Goal: Transaction & Acquisition: Purchase product/service

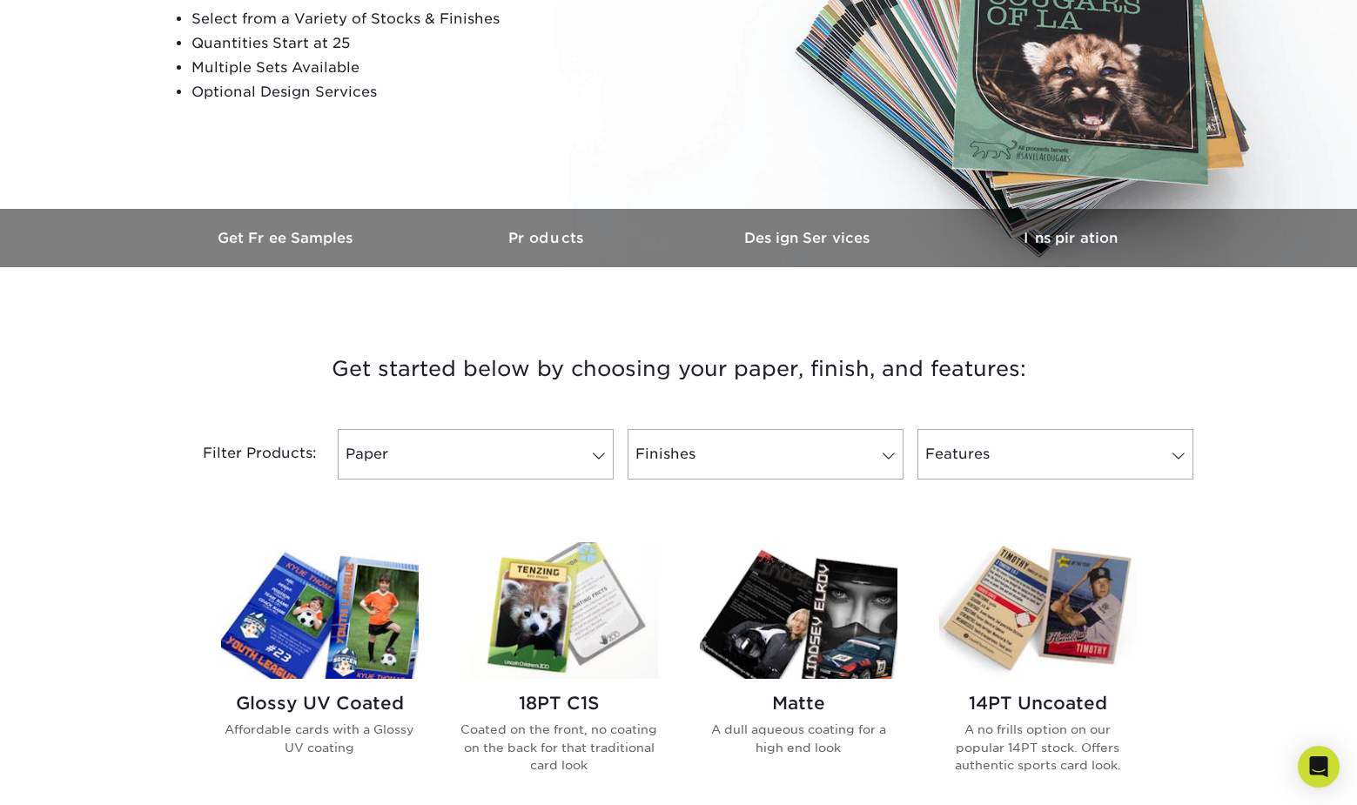
scroll to position [348, 0]
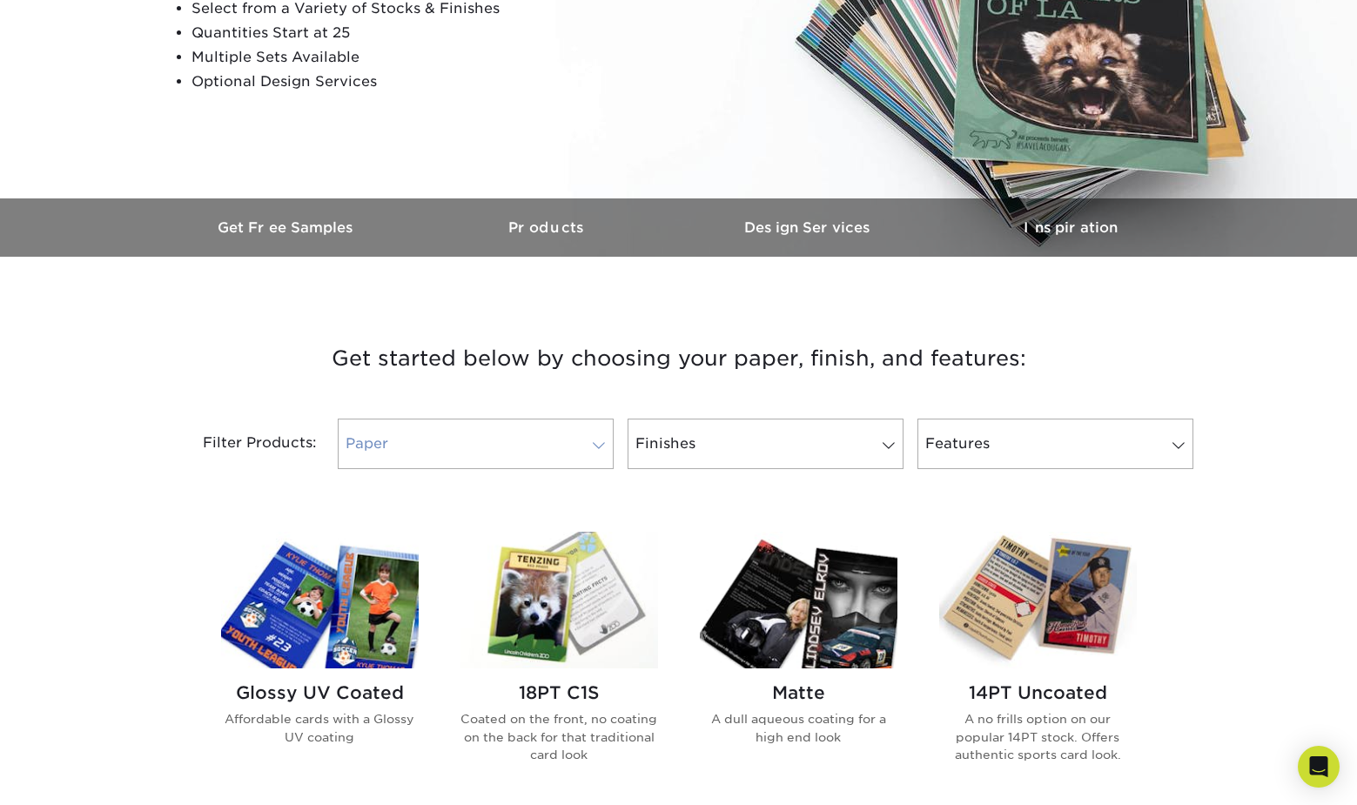
click at [600, 450] on span at bounding box center [599, 446] width 24 height 14
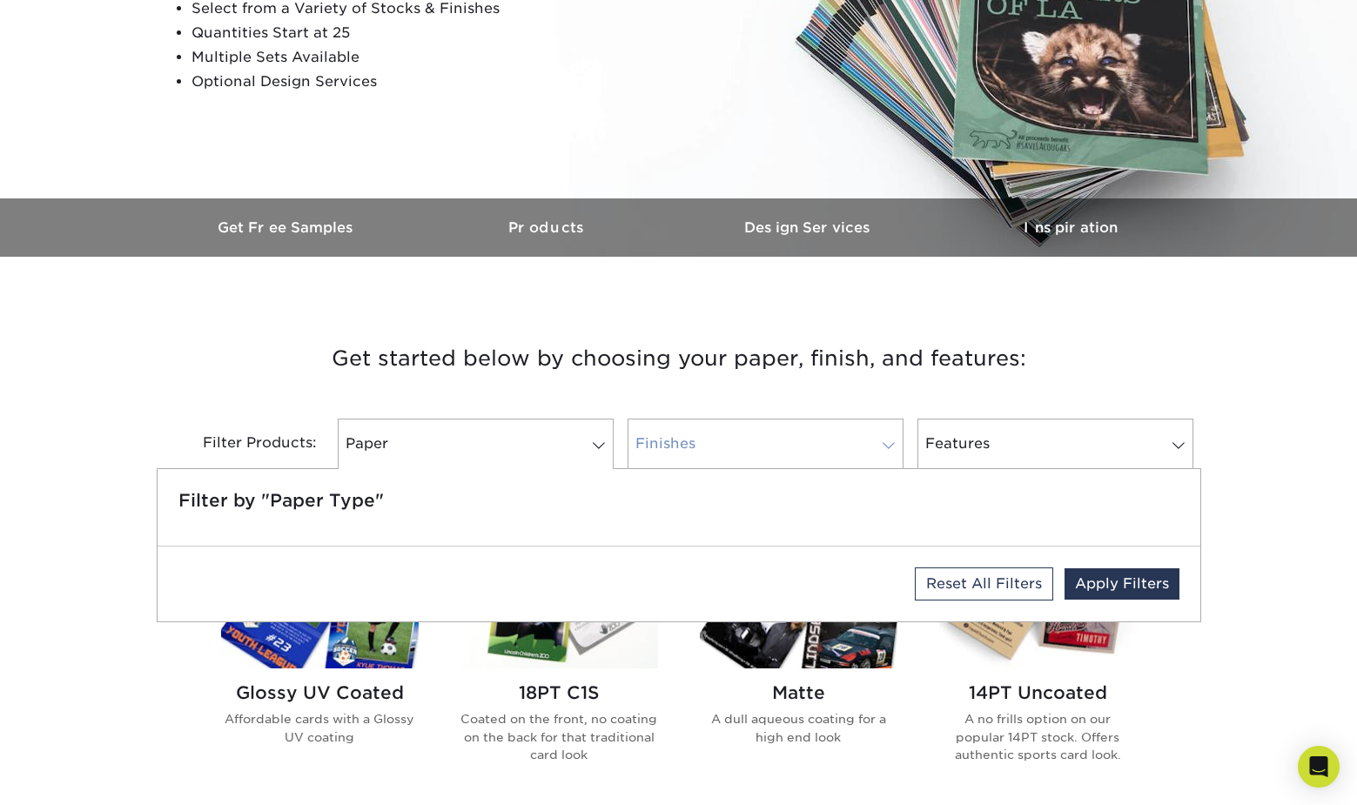
click at [788, 447] on link "Finishes" at bounding box center [766, 444] width 276 height 50
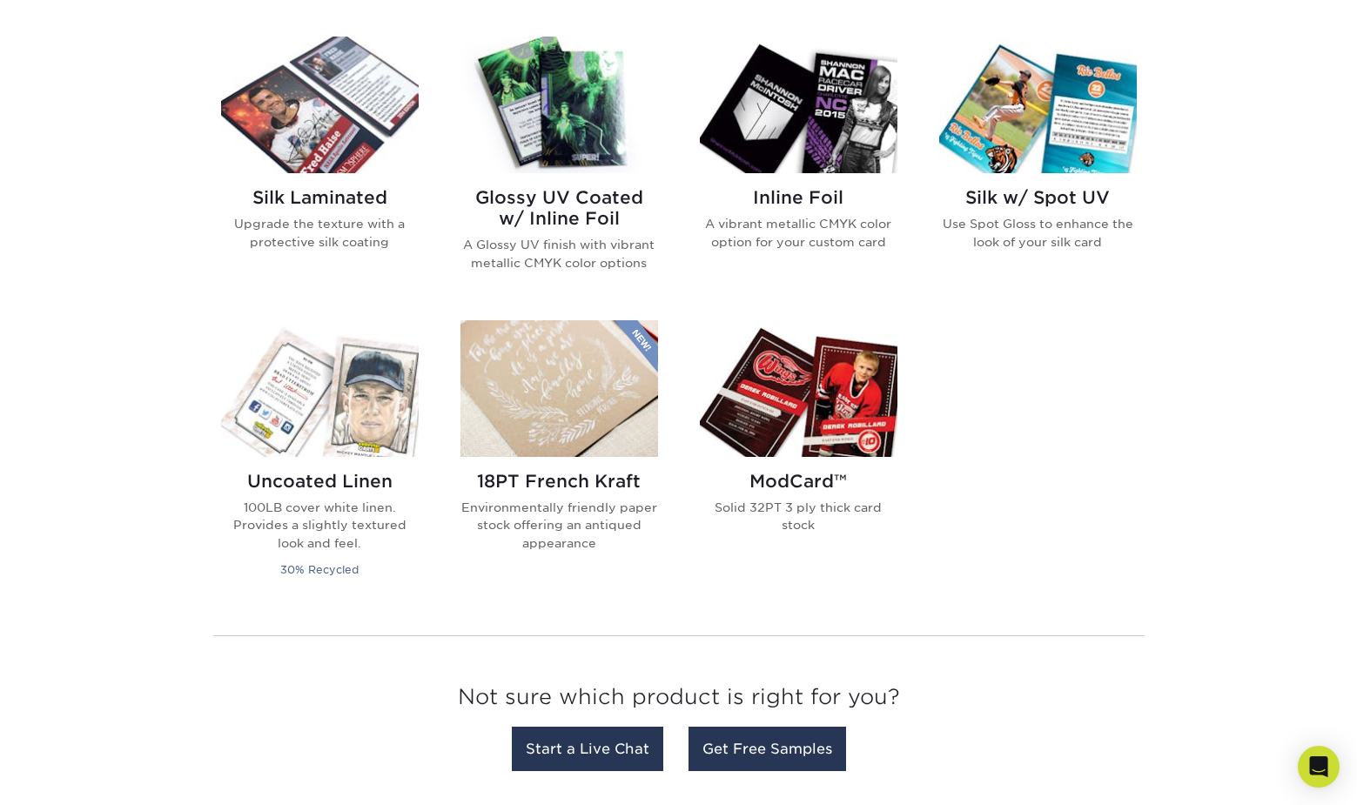
scroll to position [1132, 0]
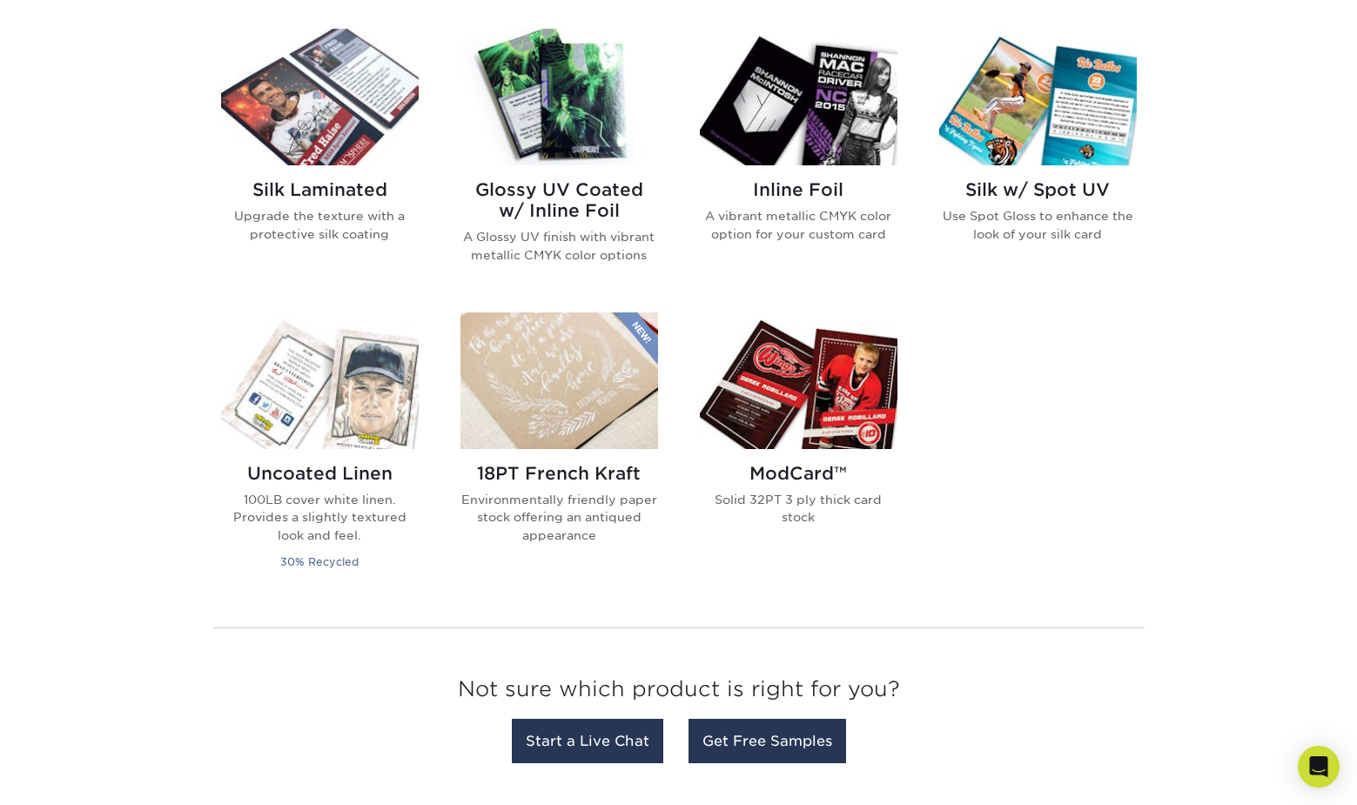
click at [827, 397] on img at bounding box center [799, 380] width 198 height 137
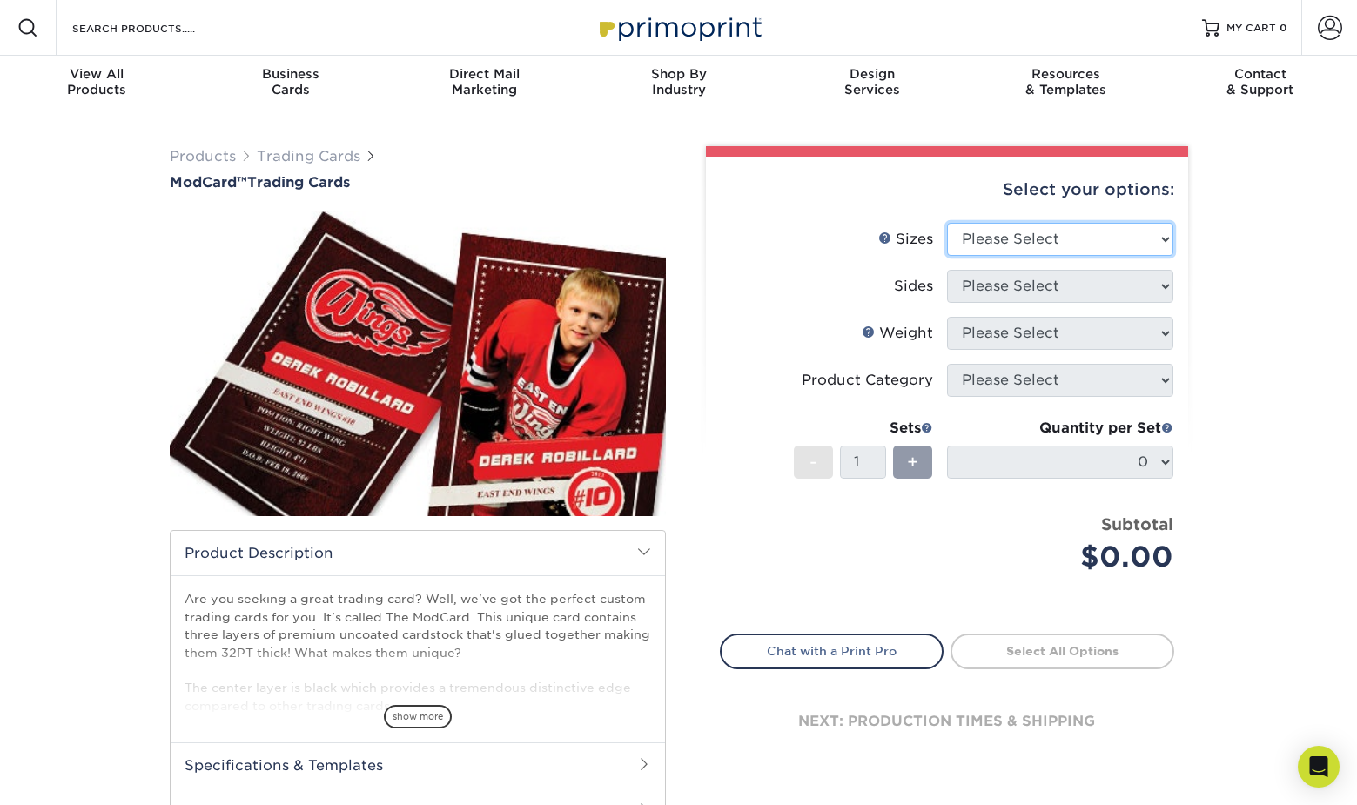
click at [1144, 239] on select "Please Select 2.5" x 3.5"" at bounding box center [1060, 239] width 226 height 33
click at [947, 223] on select "Please Select 2.5" x 3.5"" at bounding box center [1060, 239] width 226 height 33
click at [1131, 243] on select "Please Select 2.5" x 3.5"" at bounding box center [1060, 239] width 226 height 33
select select "2.50x3.50"
click at [947, 223] on select "Please Select 2.5" x 3.5"" at bounding box center [1060, 239] width 226 height 33
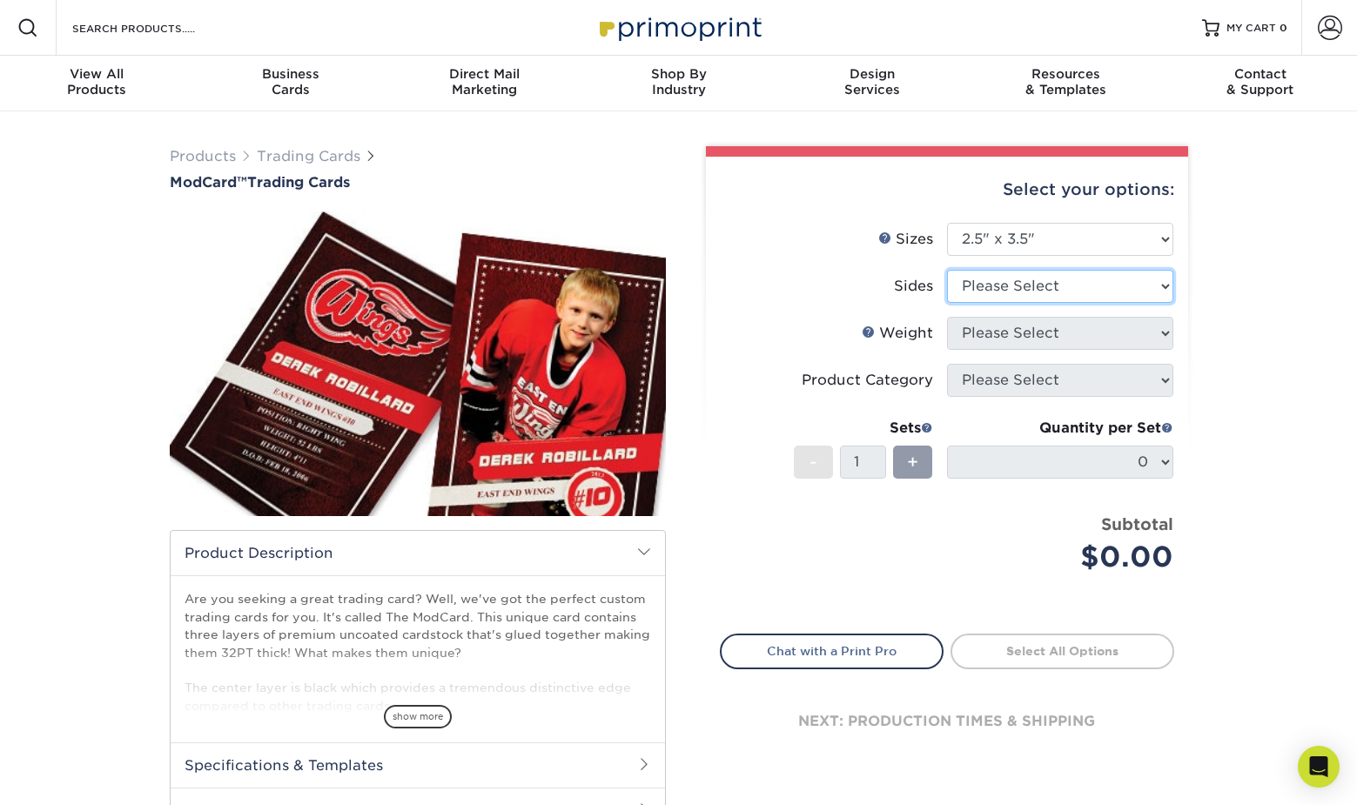
click at [1111, 289] on select "Please Select Print Both Sides Print Front Only" at bounding box center [1060, 286] width 226 height 33
select select "13abbda7-1d64-4f25-8bb2-c179b224825d"
click at [947, 270] on select "Please Select Print Both Sides Print Front Only" at bounding box center [1060, 286] width 226 height 33
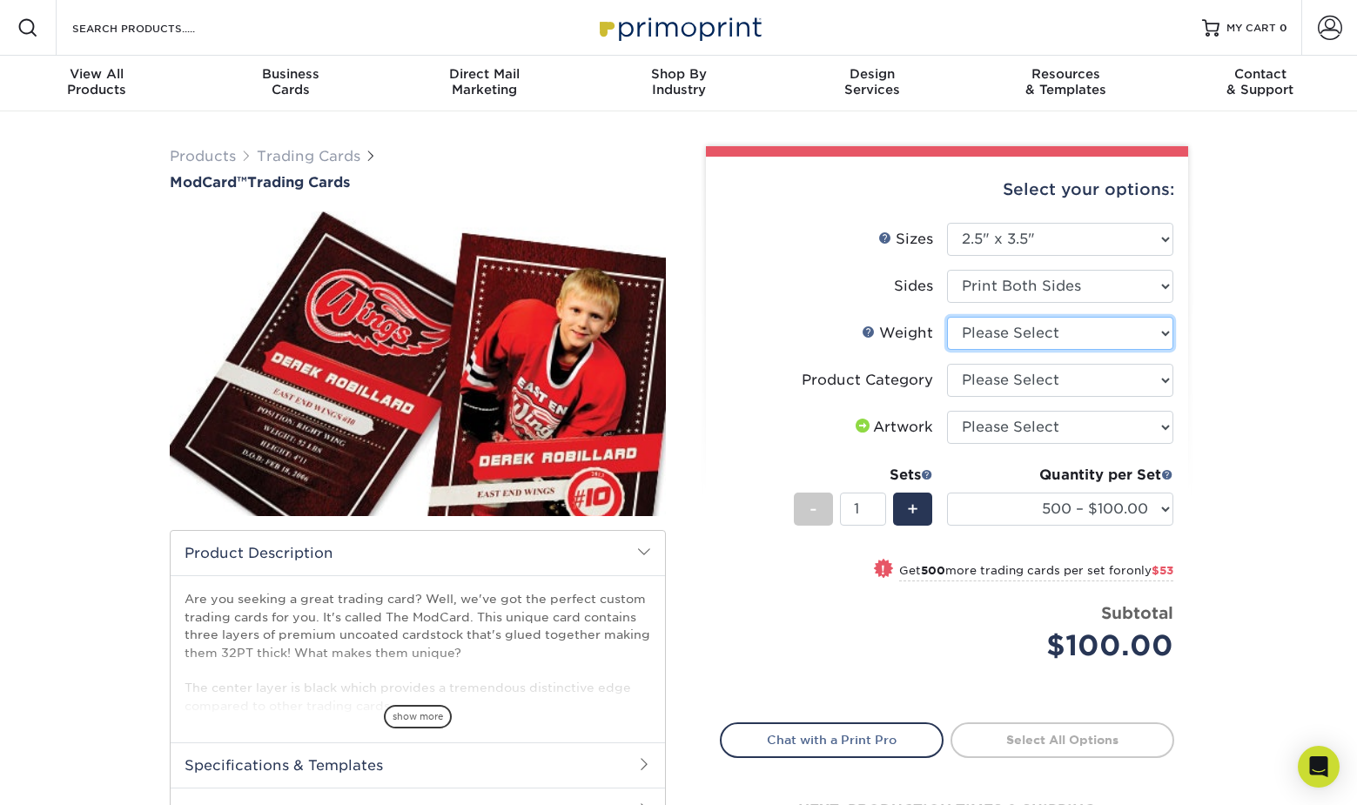
click at [1162, 333] on select "Please Select 32PTUCBLK" at bounding box center [1060, 333] width 226 height 33
select select "32PTUCBLK"
click at [947, 317] on select "Please Select 32PTUCBLK" at bounding box center [1060, 333] width 226 height 33
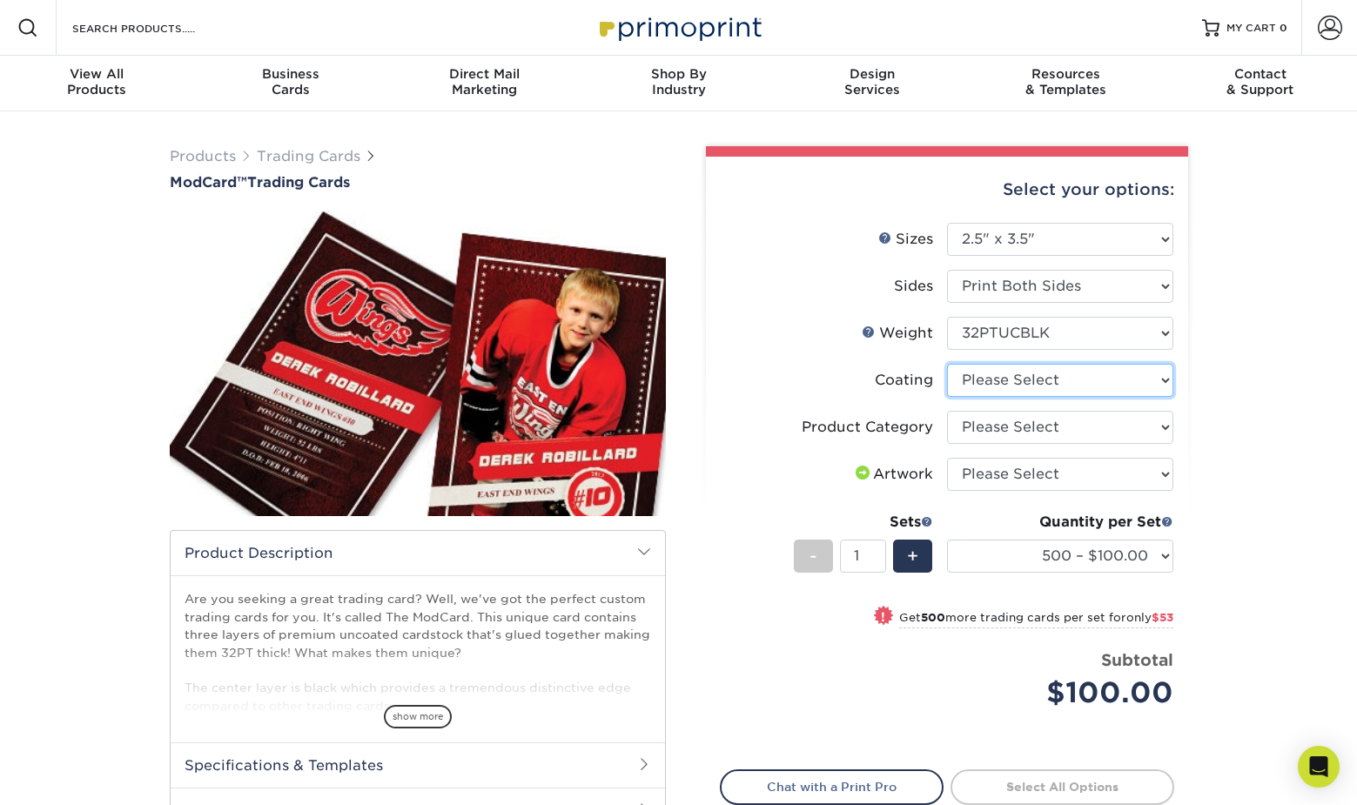
click at [1164, 380] on select at bounding box center [1060, 380] width 226 height 33
click at [1255, 367] on div "Products Trading Cards ModCard™ Trading Cards show more Templates /" at bounding box center [678, 541] width 1357 height 861
click at [1155, 430] on select "Please Select Trading Cards" at bounding box center [1060, 427] width 226 height 33
select select "c2f9bce9-36c2-409d-b101-c29d9d031e18"
click at [947, 411] on select "Please Select Trading Cards" at bounding box center [1060, 427] width 226 height 33
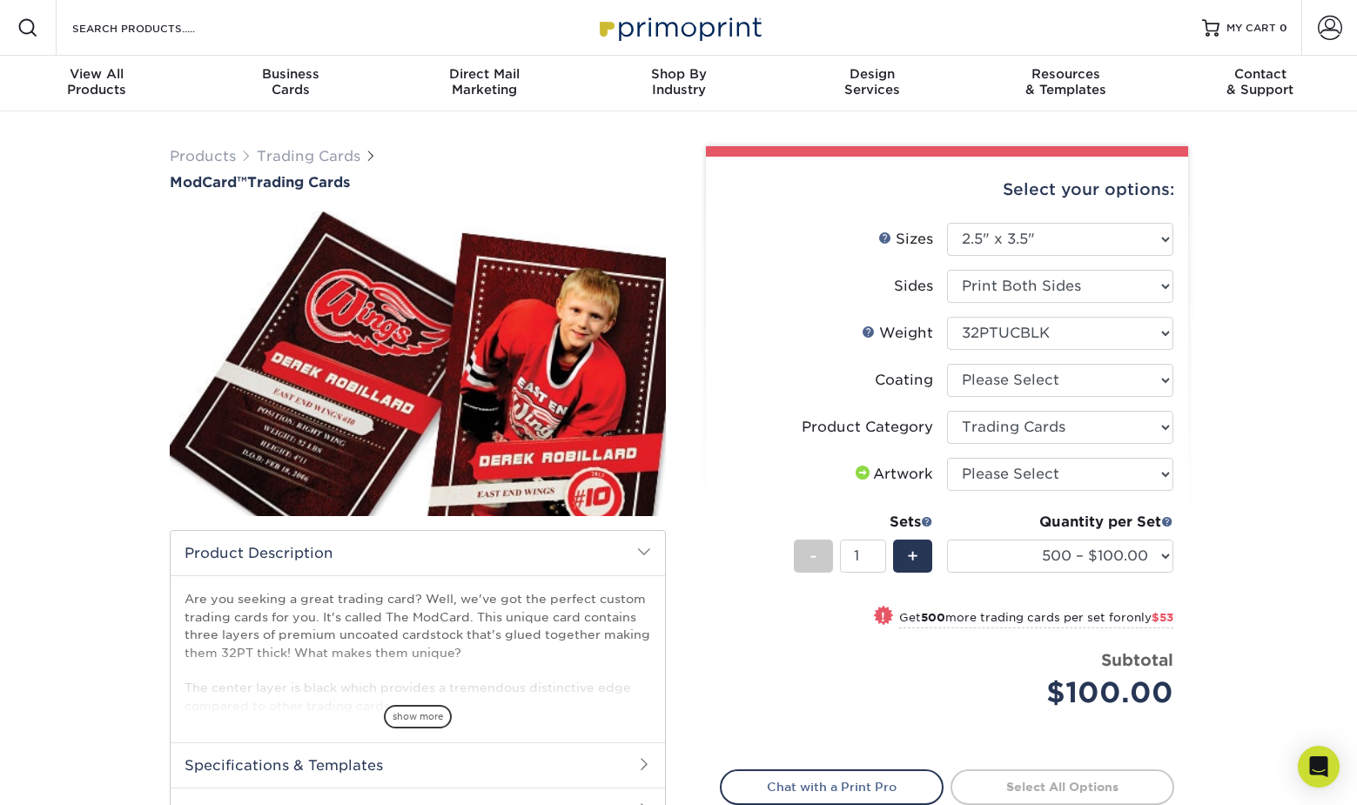
click at [1247, 408] on div "Products Trading Cards ModCard™ Trading Cards show more Templates /" at bounding box center [678, 541] width 1357 height 861
click at [1168, 468] on select "Please Select I will upload files I need a design - $100" at bounding box center [1060, 474] width 226 height 33
select select "upload"
click at [947, 458] on select "Please Select I will upload files I need a design - $100" at bounding box center [1060, 474] width 226 height 33
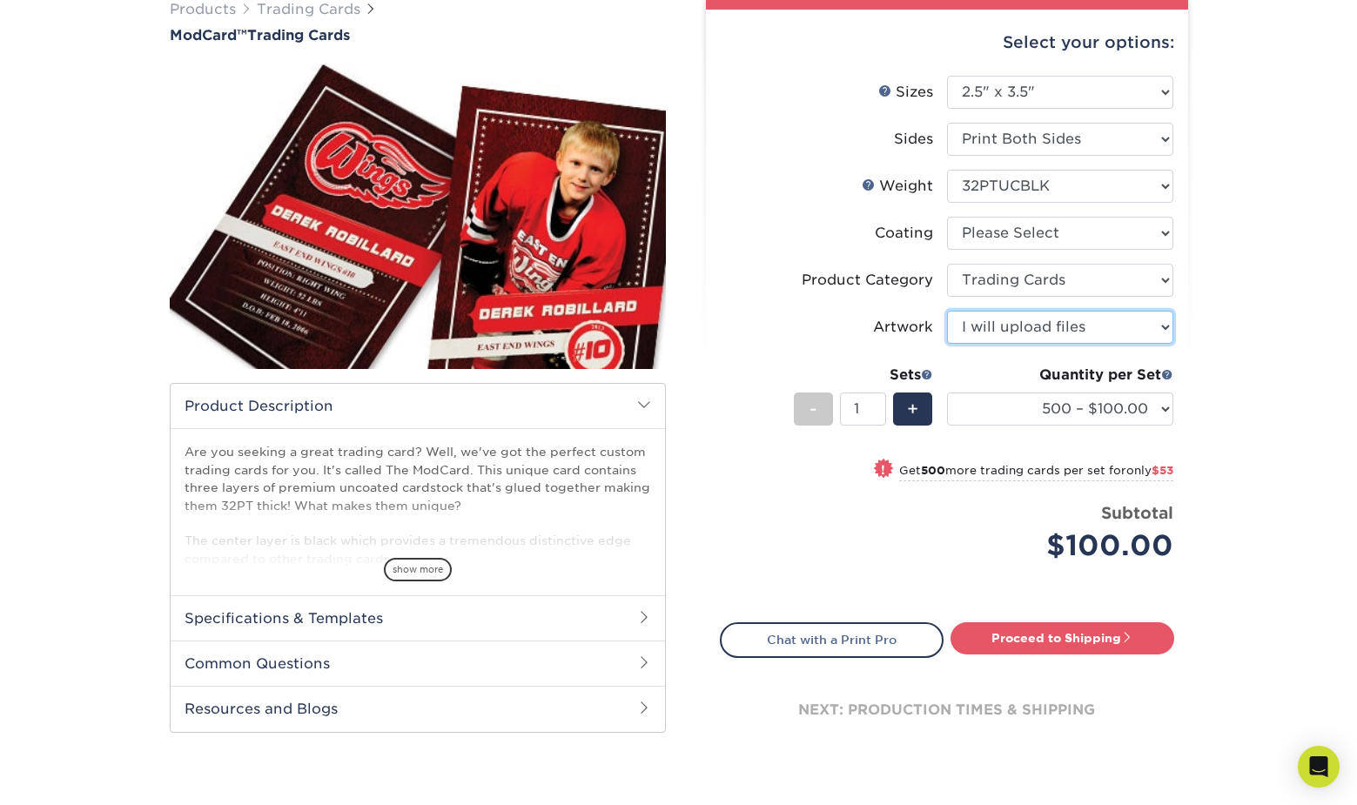
scroll to position [174, 0]
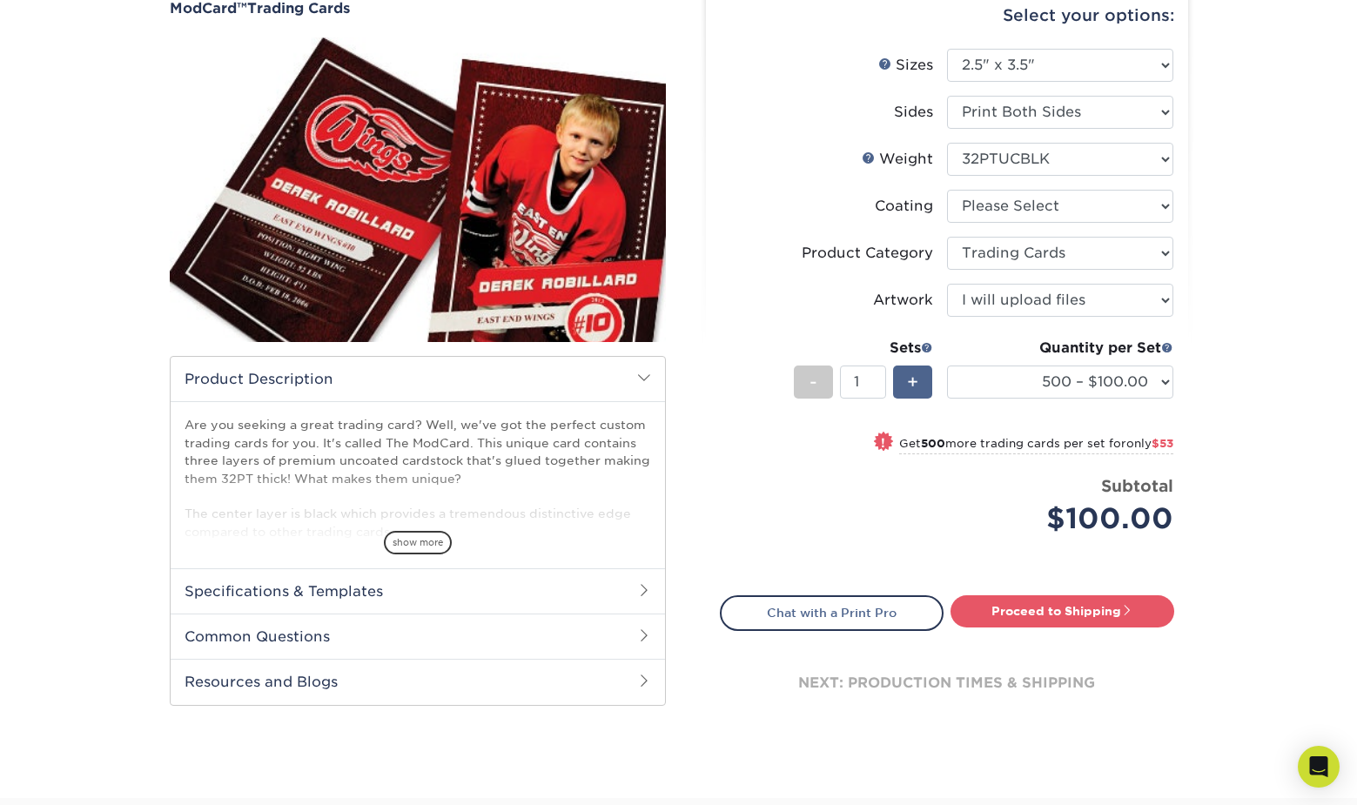
click at [907, 386] on span "+" at bounding box center [912, 382] width 11 height 26
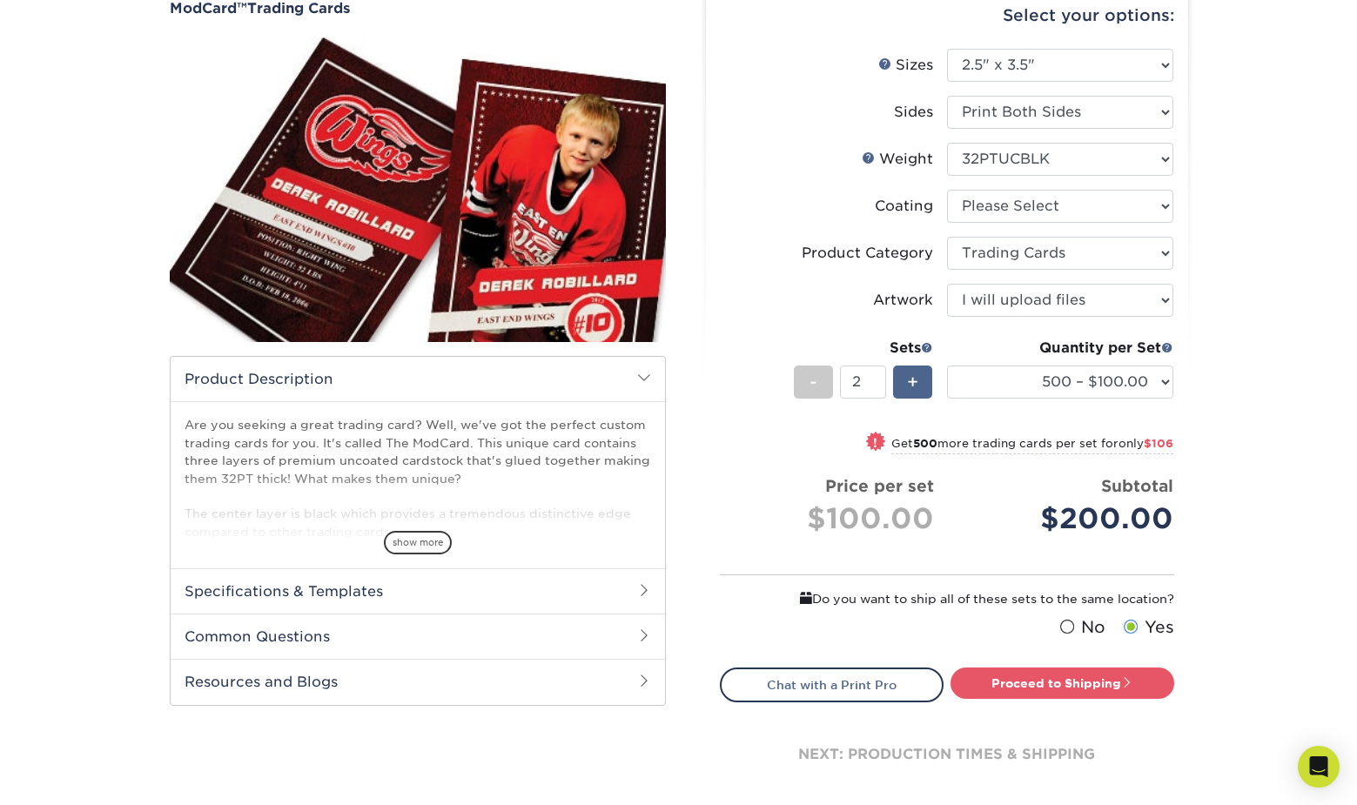
click at [907, 386] on span "+" at bounding box center [912, 382] width 11 height 26
click at [908, 386] on span "+" at bounding box center [912, 382] width 11 height 26
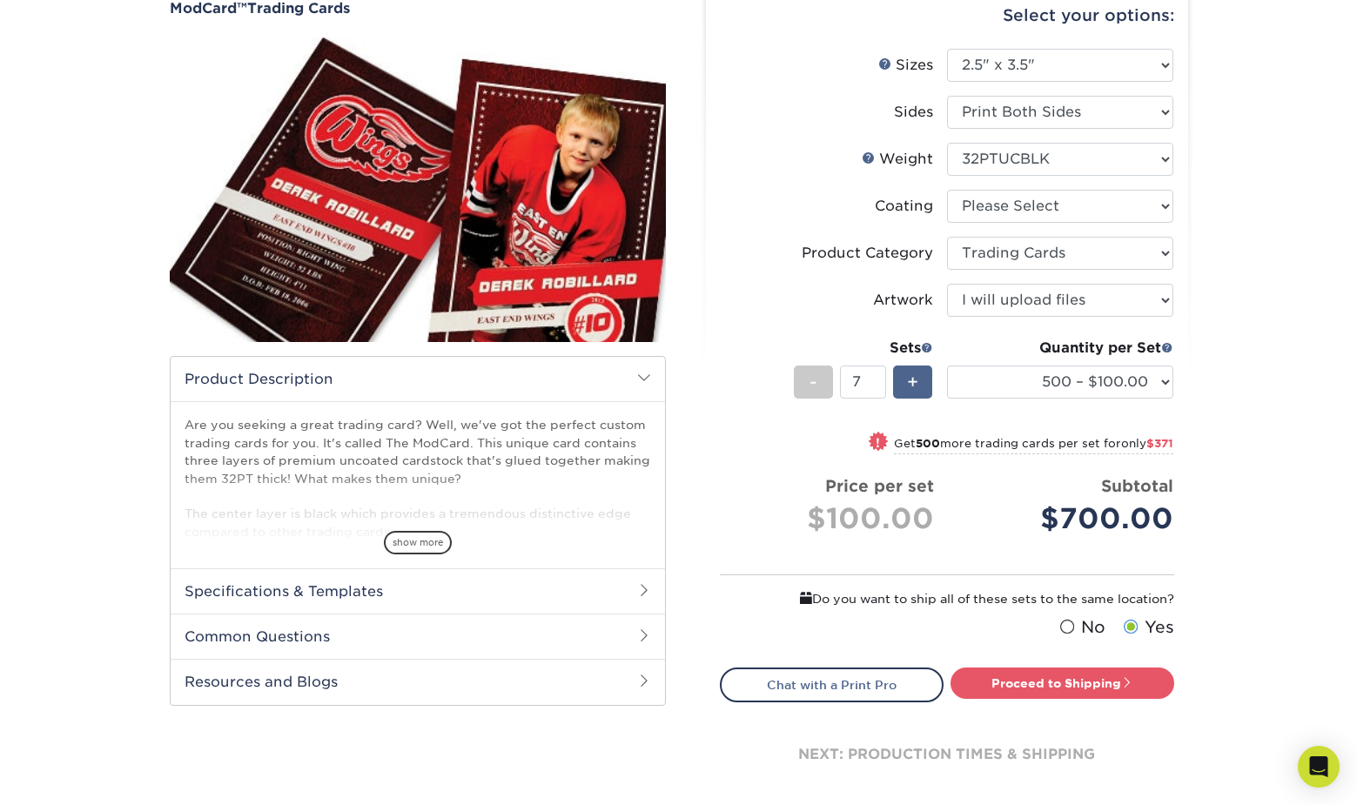
click at [908, 386] on span "+" at bounding box center [912, 382] width 11 height 26
type input "8"
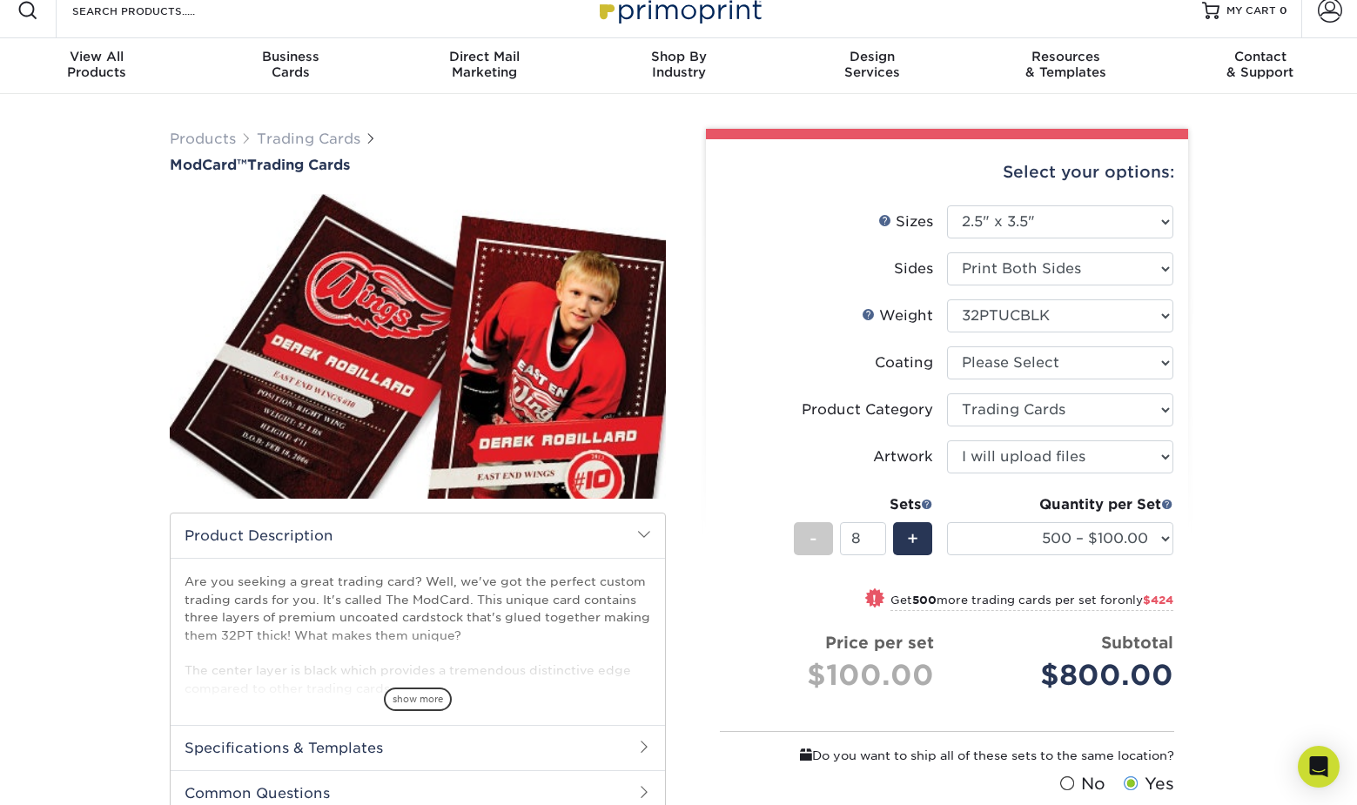
scroll to position [0, 0]
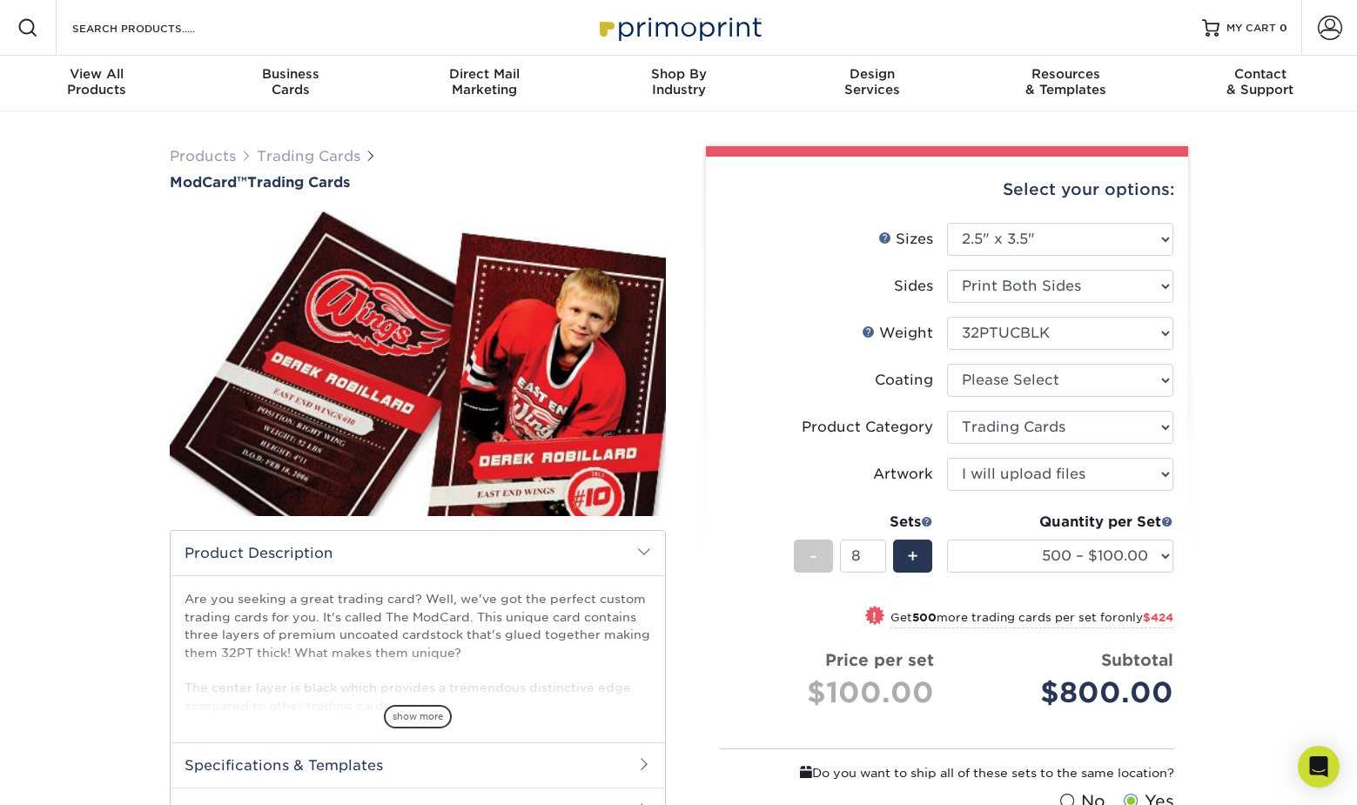
click at [1306, 213] on div "Products Trading Cards ModCard™ Trading Cards show more Templates /" at bounding box center [678, 577] width 1357 height 932
